Goal: Task Accomplishment & Management: Use online tool/utility

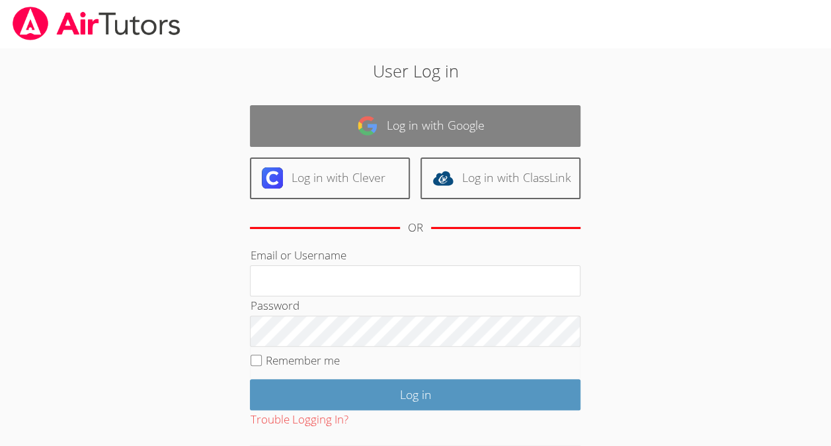
click at [544, 120] on link "Log in with Google" at bounding box center [415, 126] width 331 height 42
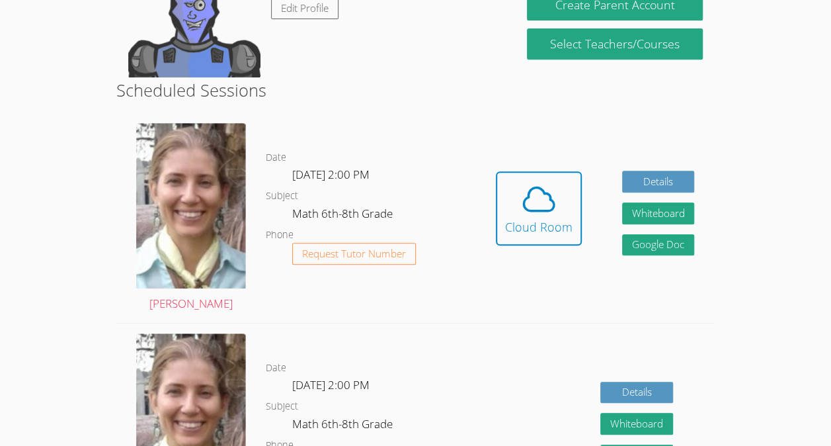
scroll to position [268, 0]
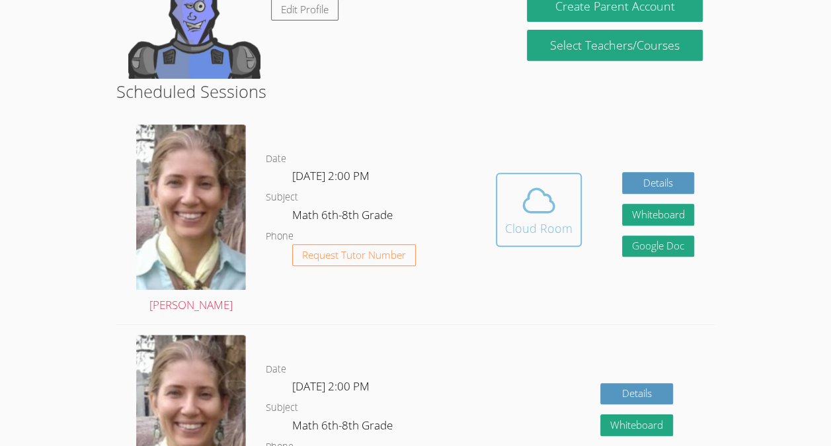
click at [525, 212] on icon at bounding box center [538, 200] width 37 height 37
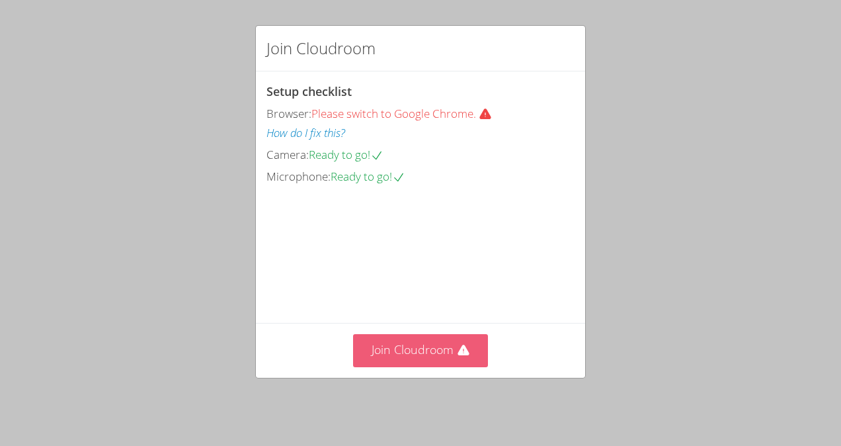
click at [432, 356] on button "Join Cloudroom" at bounding box center [421, 350] width 136 height 32
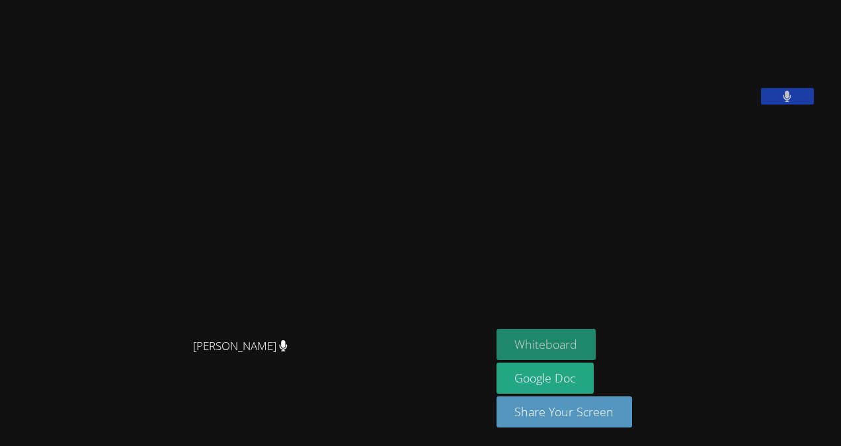
drag, startPoint x: 543, startPoint y: 340, endPoint x: 538, endPoint y: 345, distance: 7.0
drag, startPoint x: 538, startPoint y: 345, endPoint x: 649, endPoint y: 369, distance: 113.6
click at [649, 369] on div "Whiteboard Google Doc Share Your Screen" at bounding box center [657, 383] width 320 height 109
click at [578, 340] on button "Whiteboard" at bounding box center [547, 344] width 100 height 31
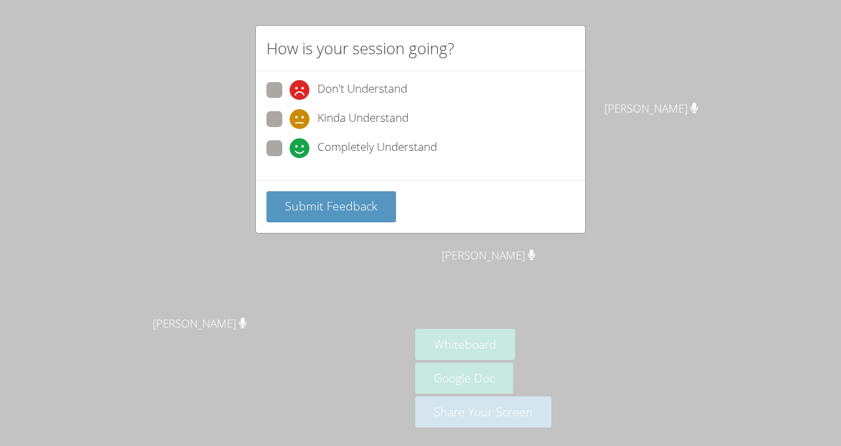
click at [487, 271] on div "How is your session going? Don't Understand Kinda Understand Completely Underst…" at bounding box center [420, 223] width 841 height 446
click at [430, 298] on div "How is your session going? Don't Understand Kinda Understand Completely Underst…" at bounding box center [420, 223] width 841 height 446
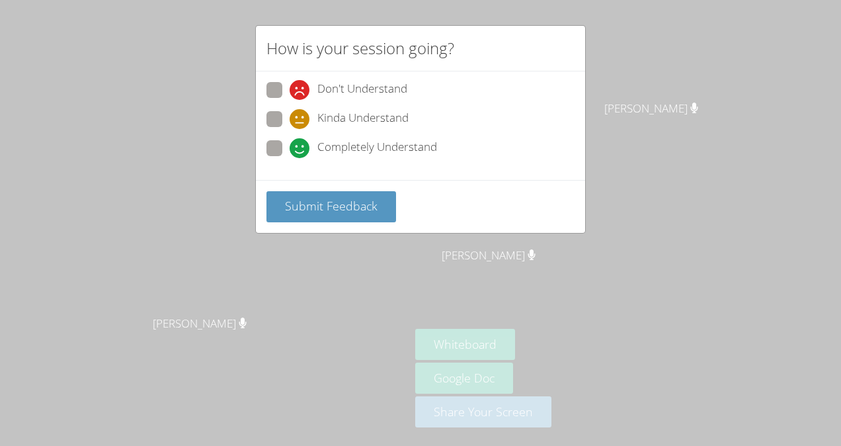
drag, startPoint x: 430, startPoint y: 298, endPoint x: 368, endPoint y: 295, distance: 62.9
click at [368, 295] on div "How is your session going? Don't Understand Kinda Understand Completely Underst…" at bounding box center [420, 223] width 841 height 446
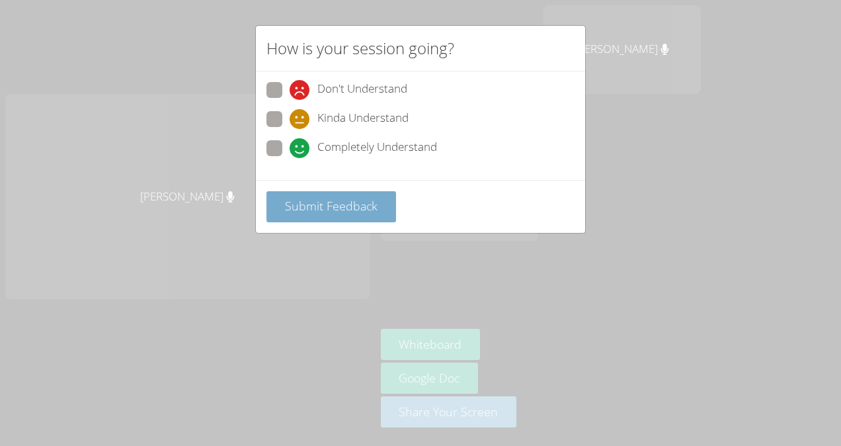
click at [345, 206] on span "Submit Feedback" at bounding box center [331, 206] width 93 height 16
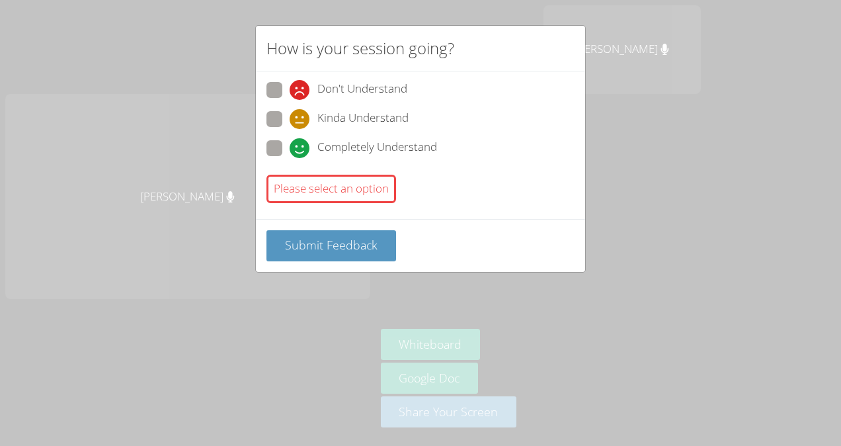
click at [632, 102] on div "How is your session going? Don't Understand Kinda Understand Completely Underst…" at bounding box center [420, 223] width 841 height 446
click at [649, 154] on div "How is your session going? Don't Understand Kinda Understand Completely Underst…" at bounding box center [420, 223] width 841 height 446
